Goal: Transaction & Acquisition: Purchase product/service

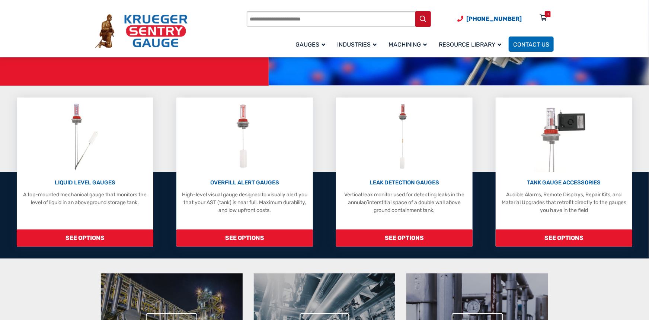
scroll to position [149, 0]
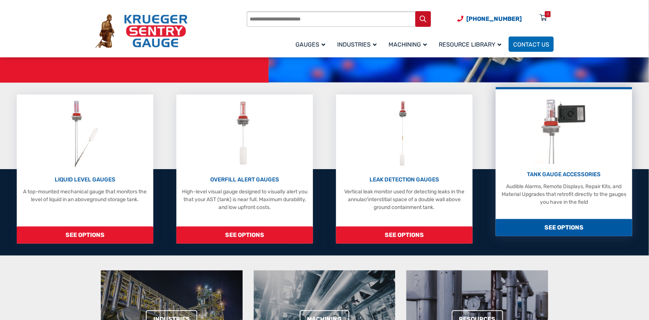
click at [566, 179] on div "TANK GAUGE ACCESSORIES Audible Alarms, Remote Displays, Repair Kits, and Materi…" at bounding box center [563, 188] width 129 height 36
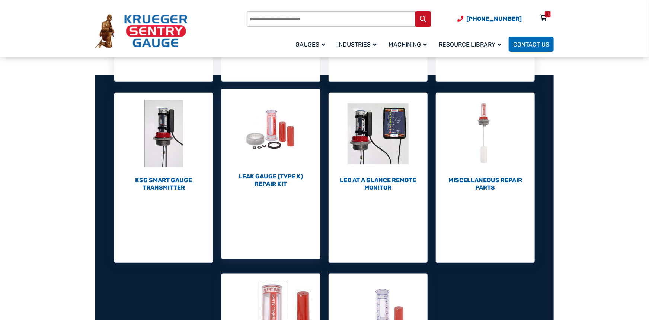
click at [290, 175] on h2 "Leak Gauge (Type K) Repair Kit (10)" at bounding box center [270, 180] width 99 height 15
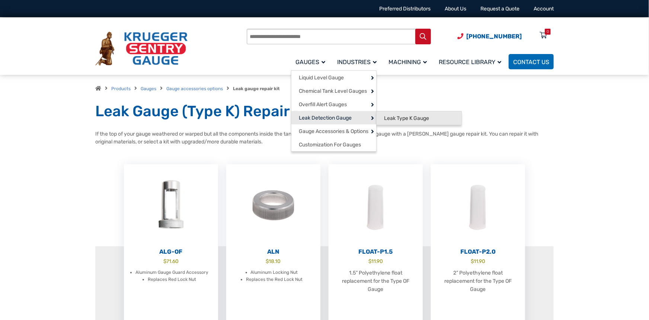
click at [418, 116] on span "Leak Type K Gauge" at bounding box center [406, 118] width 45 height 7
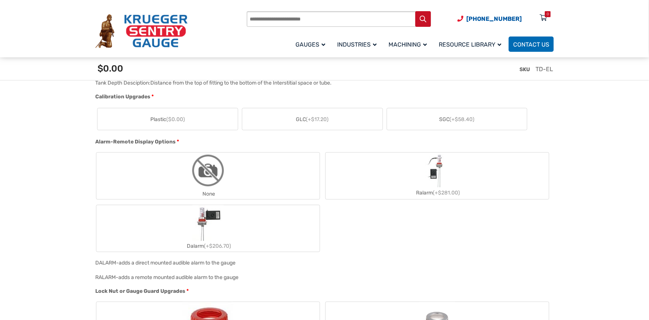
scroll to position [447, 0]
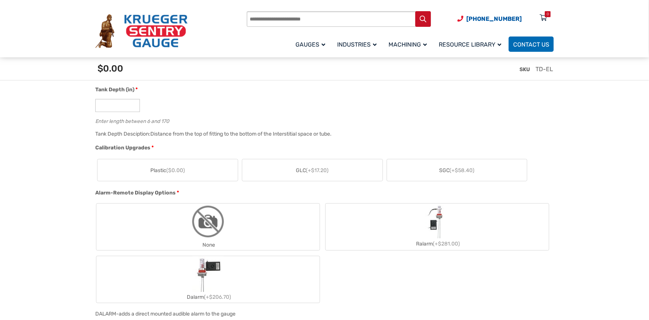
click at [403, 230] on label "Ralarm (+$281.00)" at bounding box center [437, 227] width 223 height 44
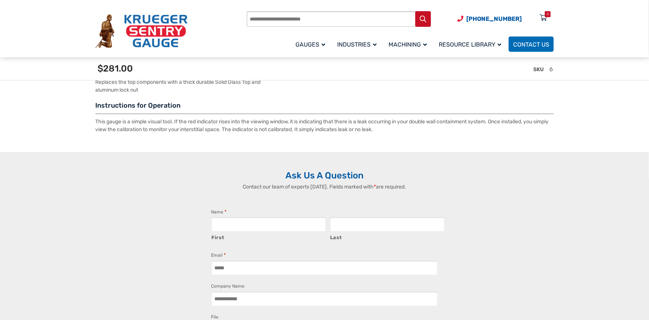
scroll to position [1250, 0]
